Goal: Task Accomplishment & Management: Manage account settings

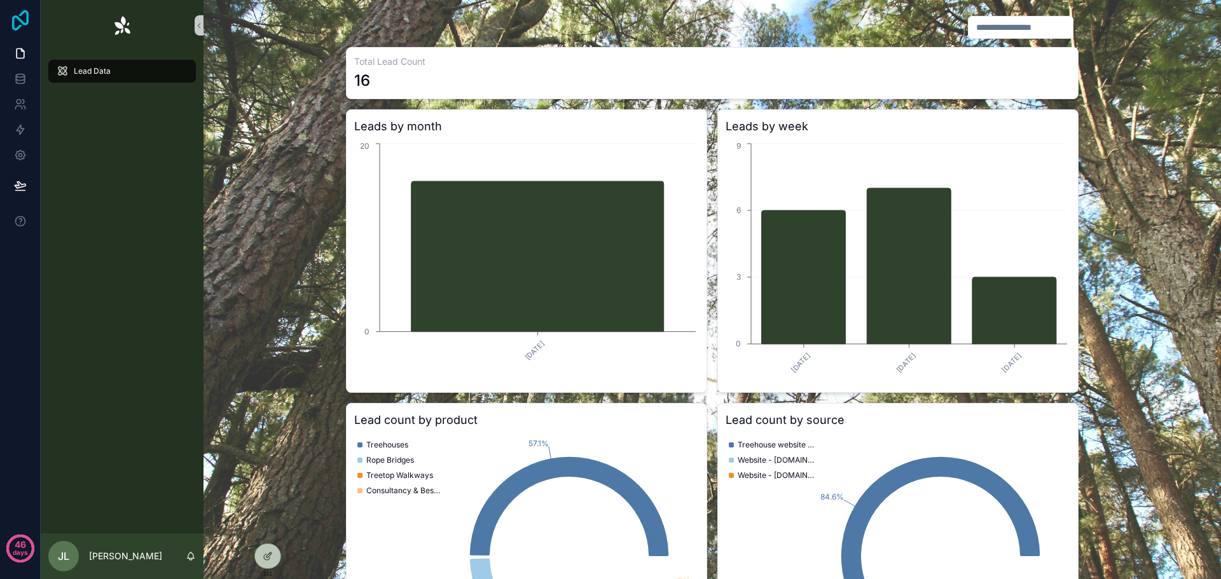
click at [20, 20] on icon at bounding box center [20, 20] width 17 height 20
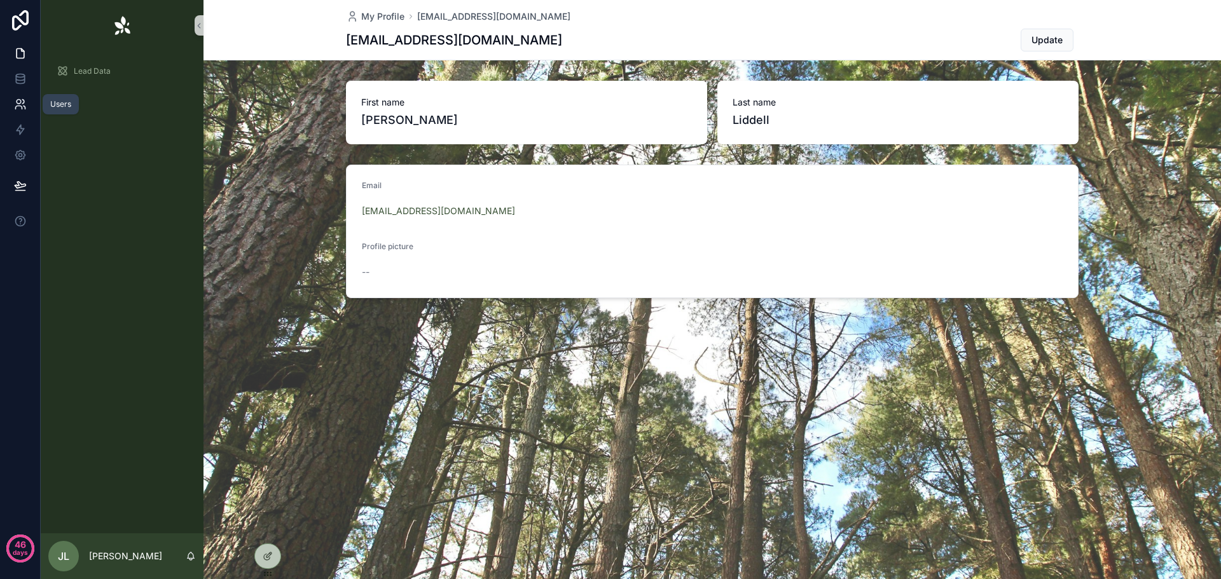
click at [22, 102] on icon at bounding box center [20, 104] width 13 height 13
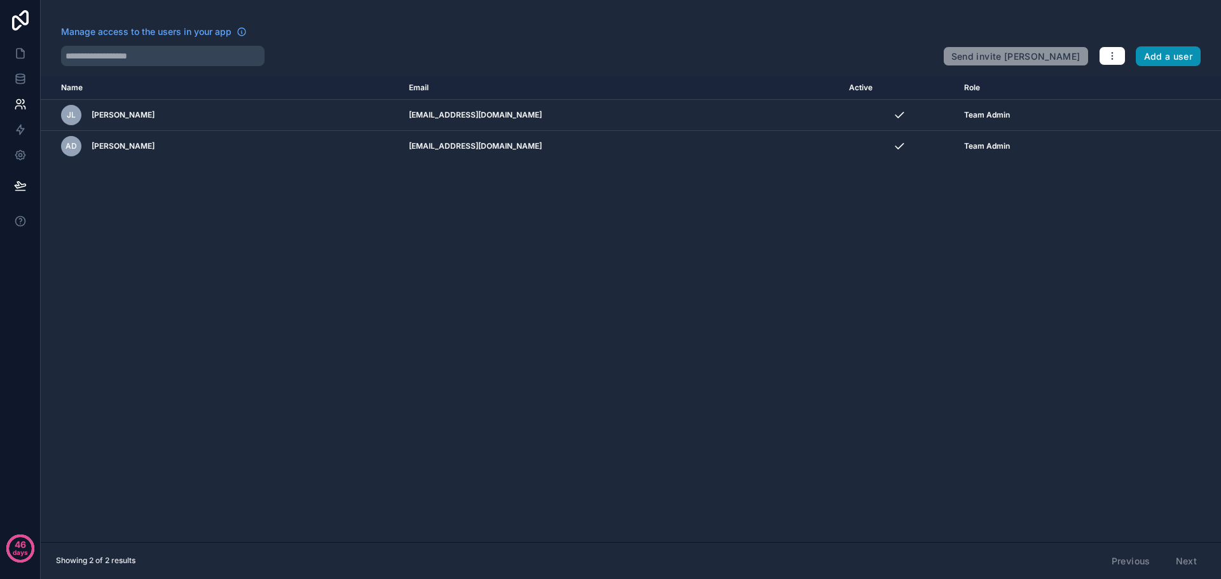
click at [1177, 57] on button "Add a user" at bounding box center [1167, 56] width 65 height 20
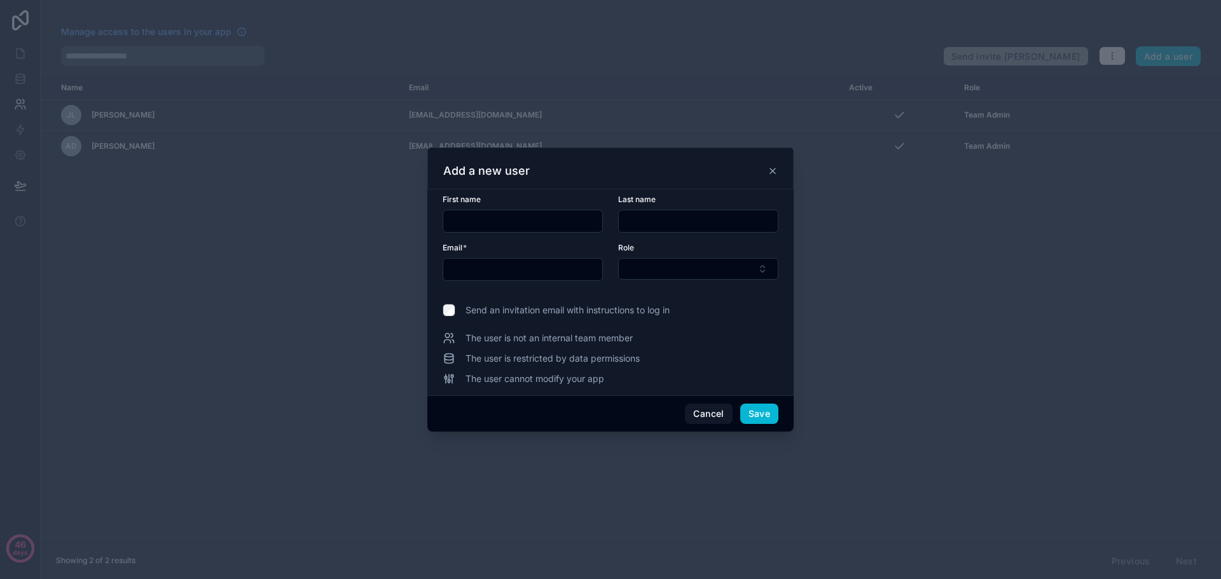
click at [499, 217] on input "text" at bounding box center [522, 221] width 159 height 18
type input "****"
click at [180, 245] on div at bounding box center [610, 289] width 1221 height 579
click at [710, 412] on button "Cancel" at bounding box center [708, 414] width 47 height 20
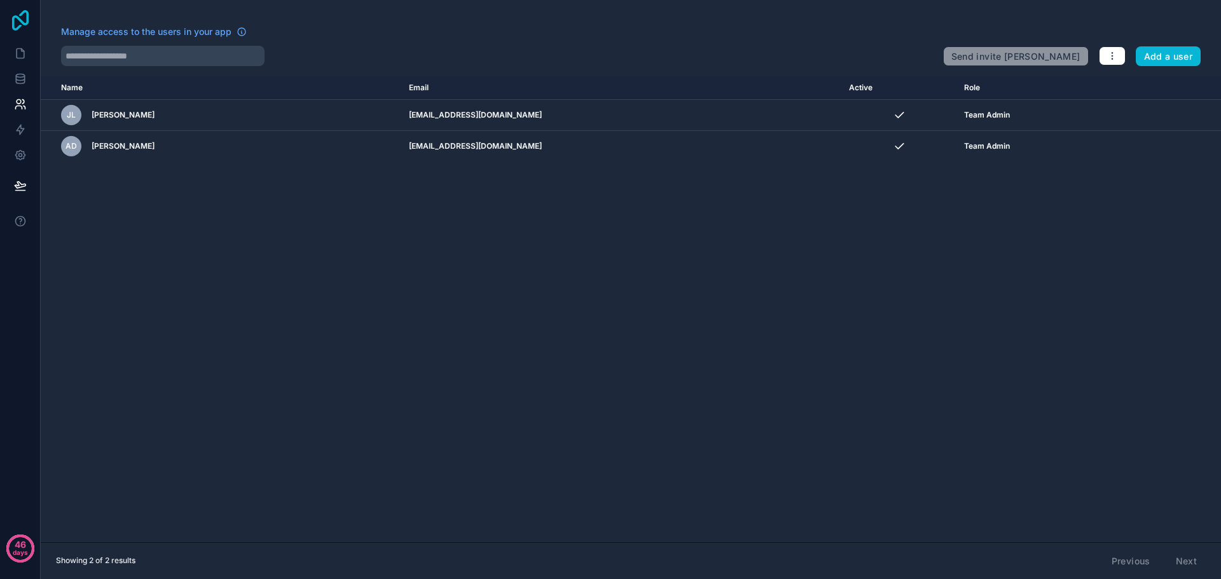
click at [17, 23] on icon at bounding box center [20, 20] width 25 height 20
